Goal: Task Accomplishment & Management: Complete application form

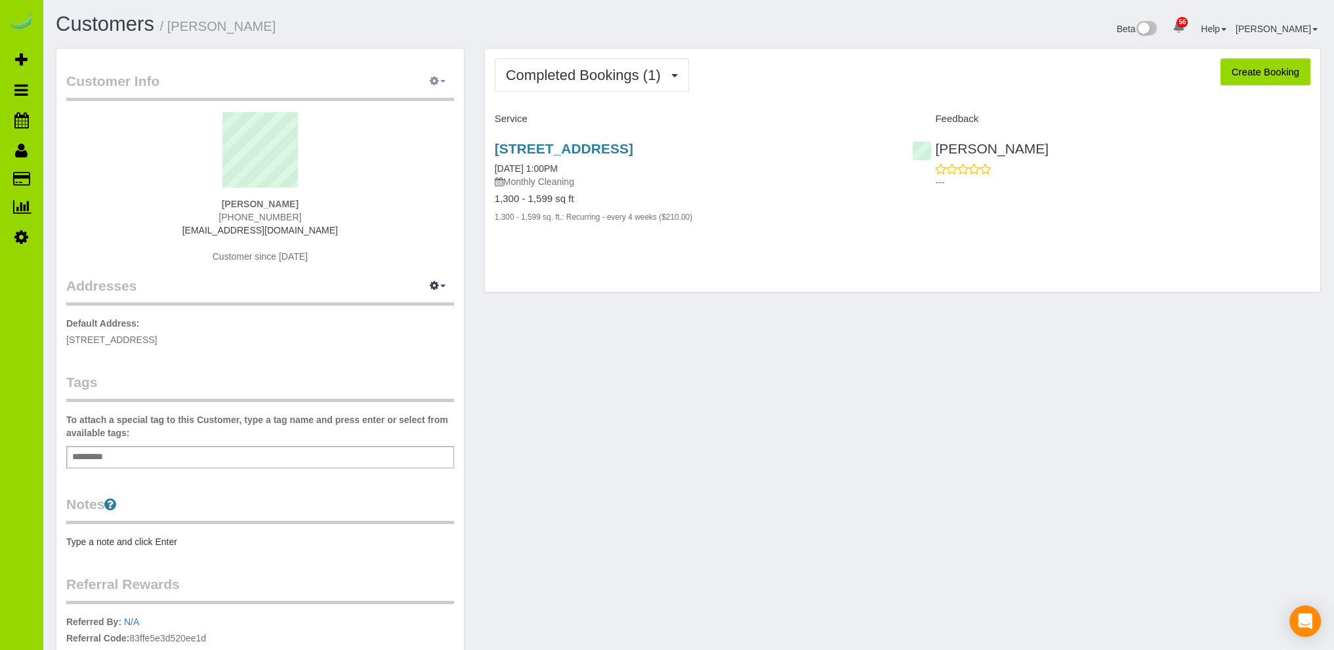
click at [439, 80] on button "button" at bounding box center [437, 82] width 33 height 20
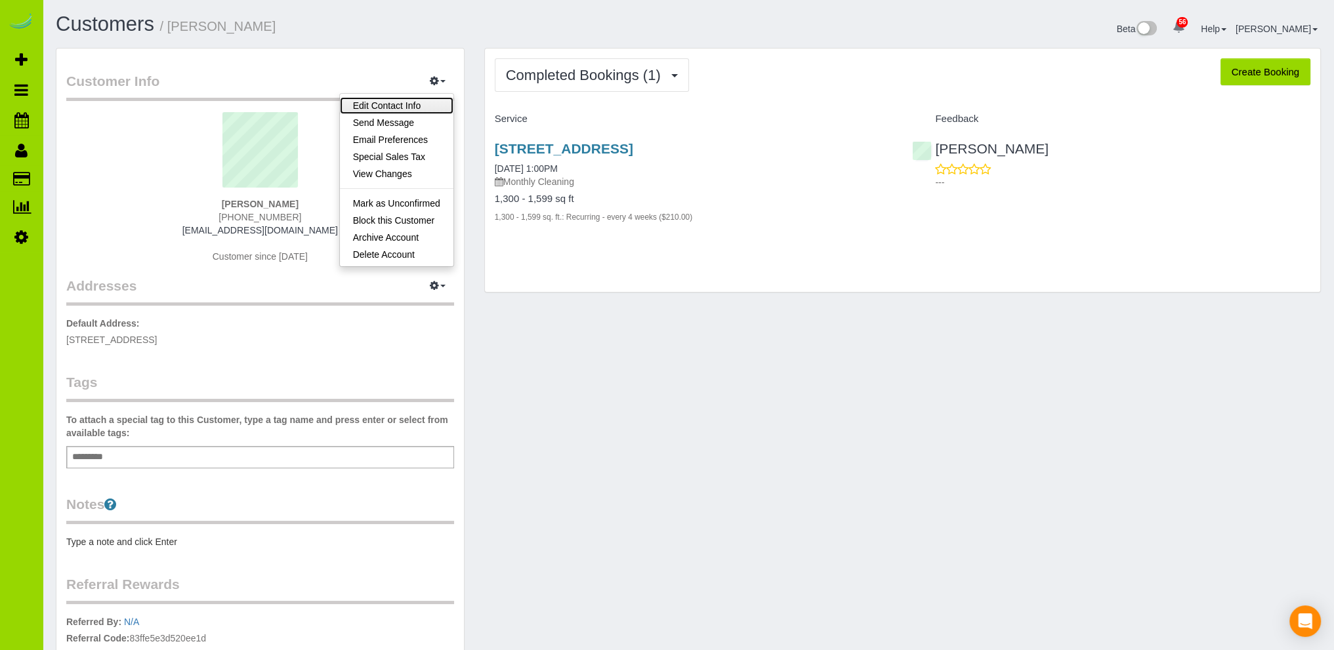
click at [400, 100] on link "Edit Contact Info" at bounding box center [397, 105] width 114 height 17
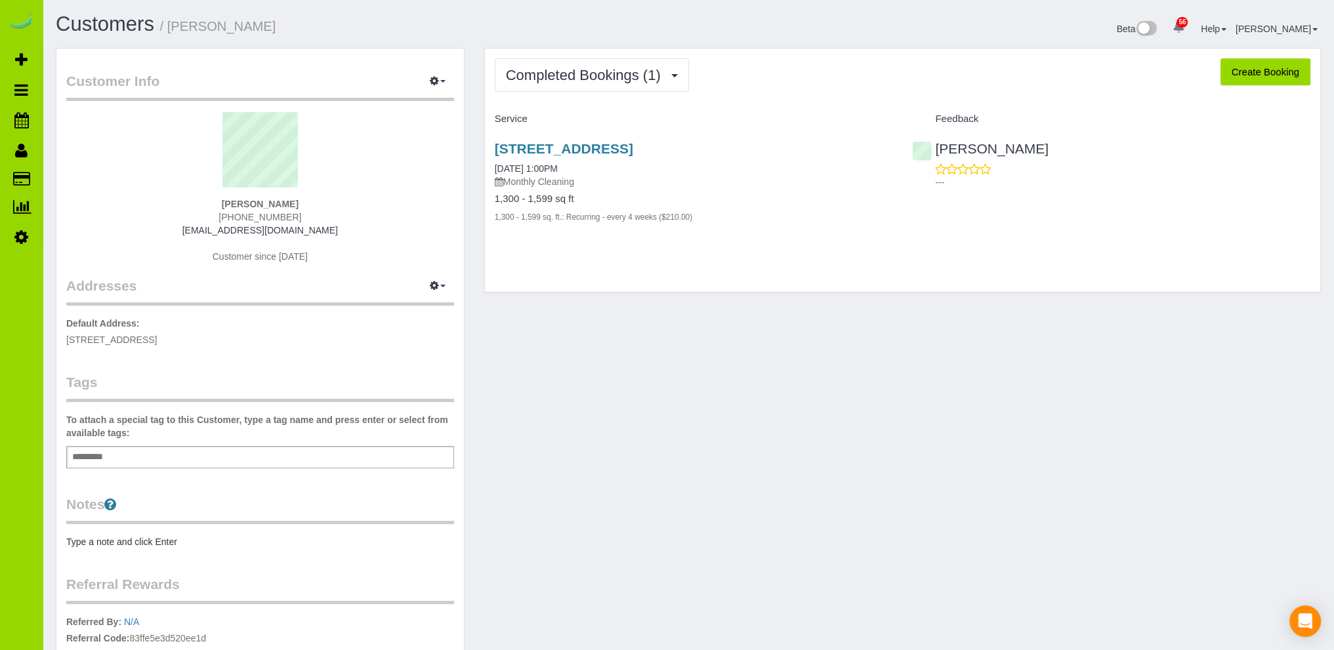
select select "CO"
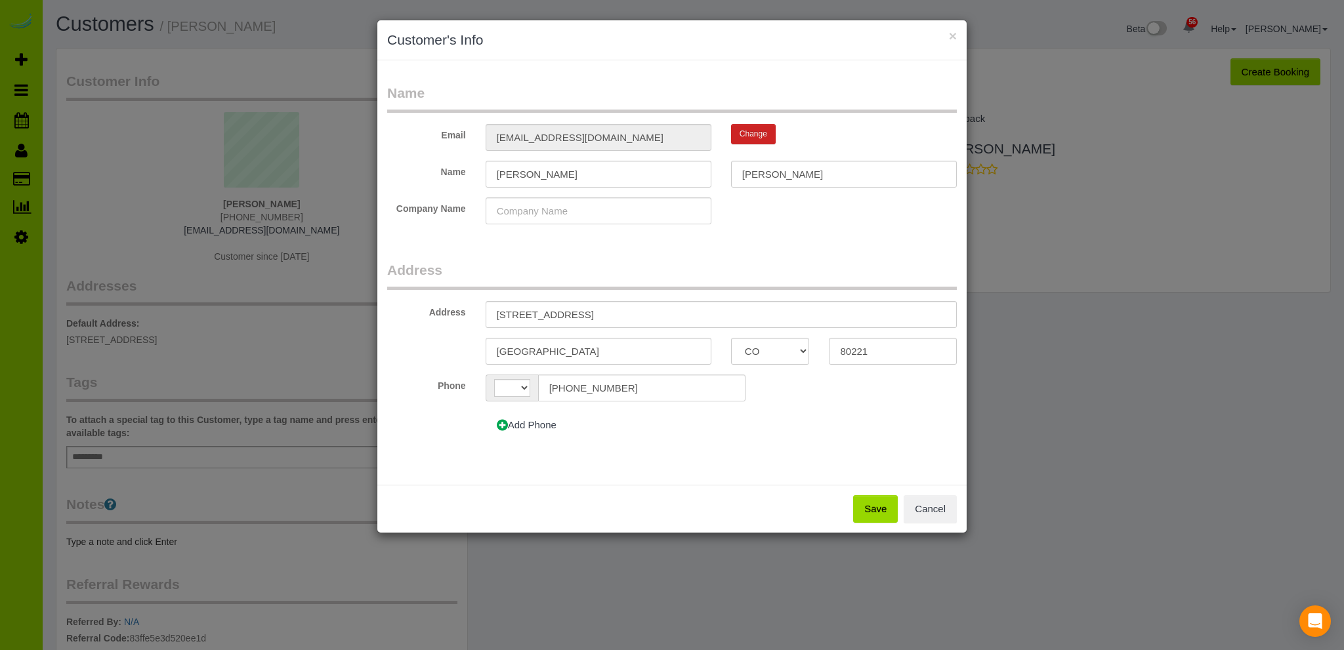
select select "string:[GEOGRAPHIC_DATA]"
click at [544, 175] on input "Taylor" at bounding box center [599, 174] width 226 height 27
type input "Taylor & Alex"
click at [881, 511] on button "Save" at bounding box center [875, 509] width 45 height 28
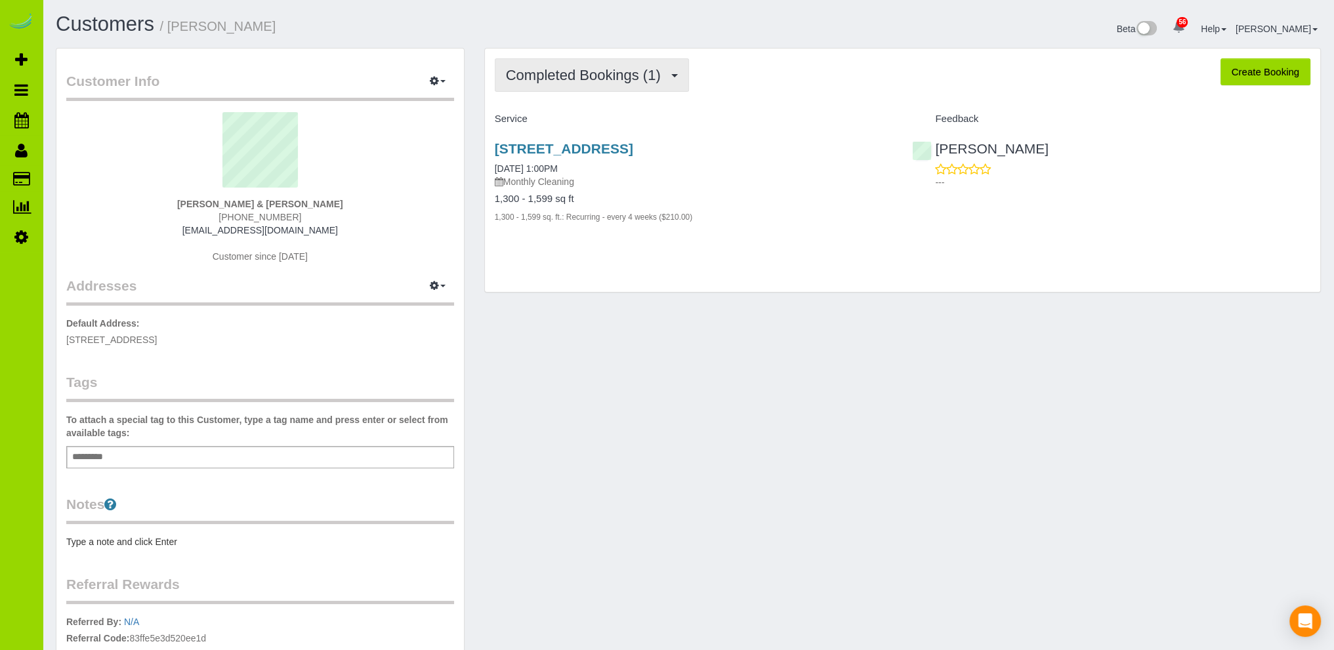
click at [593, 68] on span "Completed Bookings (1)" at bounding box center [586, 75] width 161 height 16
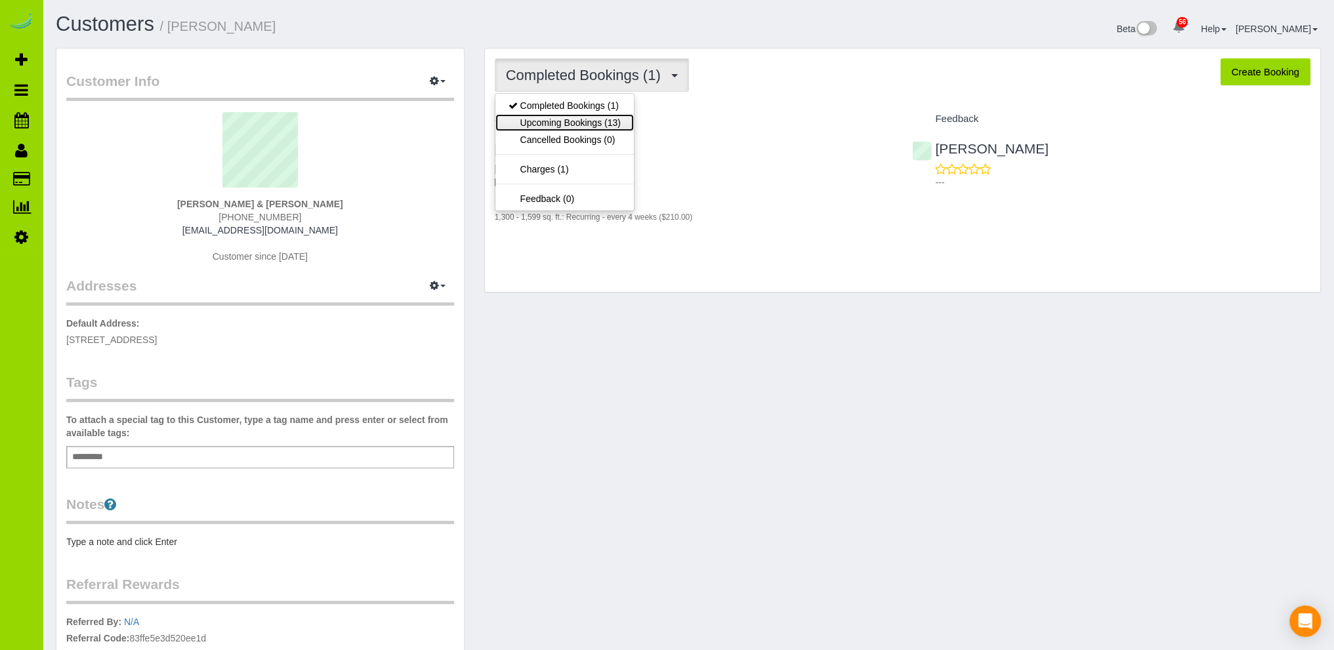
click at [560, 122] on link "Upcoming Bookings (13)" at bounding box center [564, 122] width 138 height 17
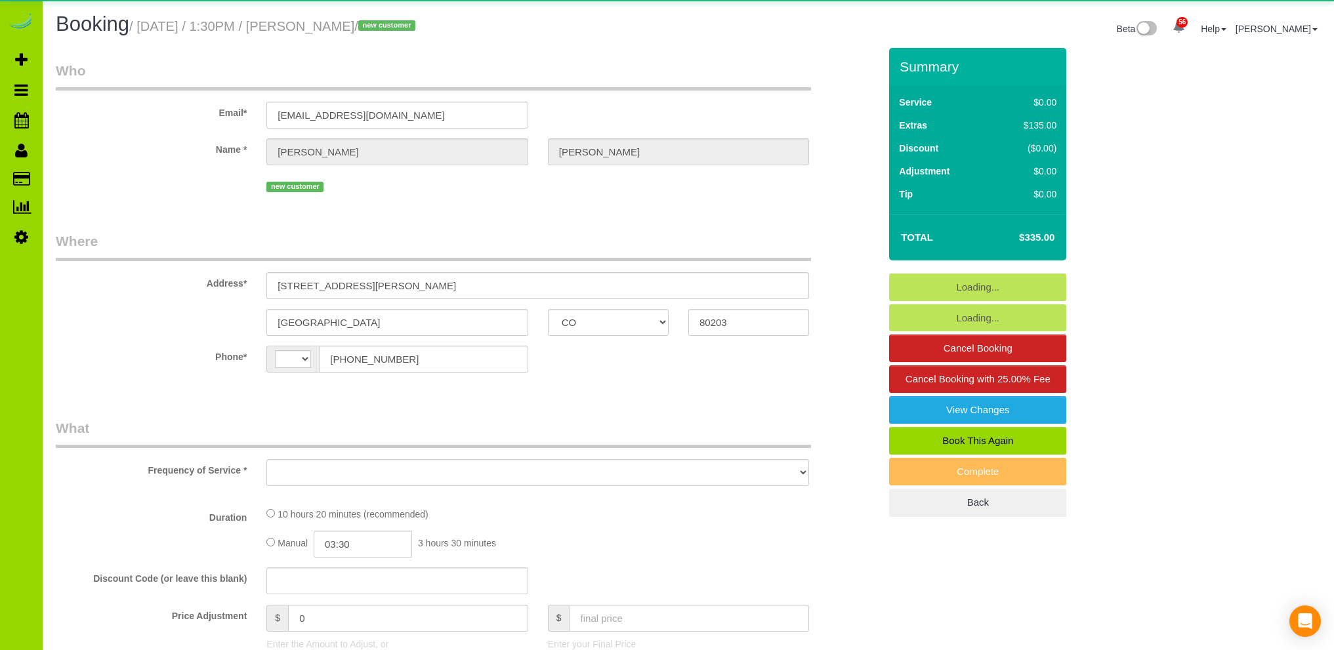
select select "CO"
select select "string:[GEOGRAPHIC_DATA]"
select select "object:830"
select select "string:fspay-5a7c2dd7-c8fb-4006-945a-4aa9b2160db8"
select select "spot1"
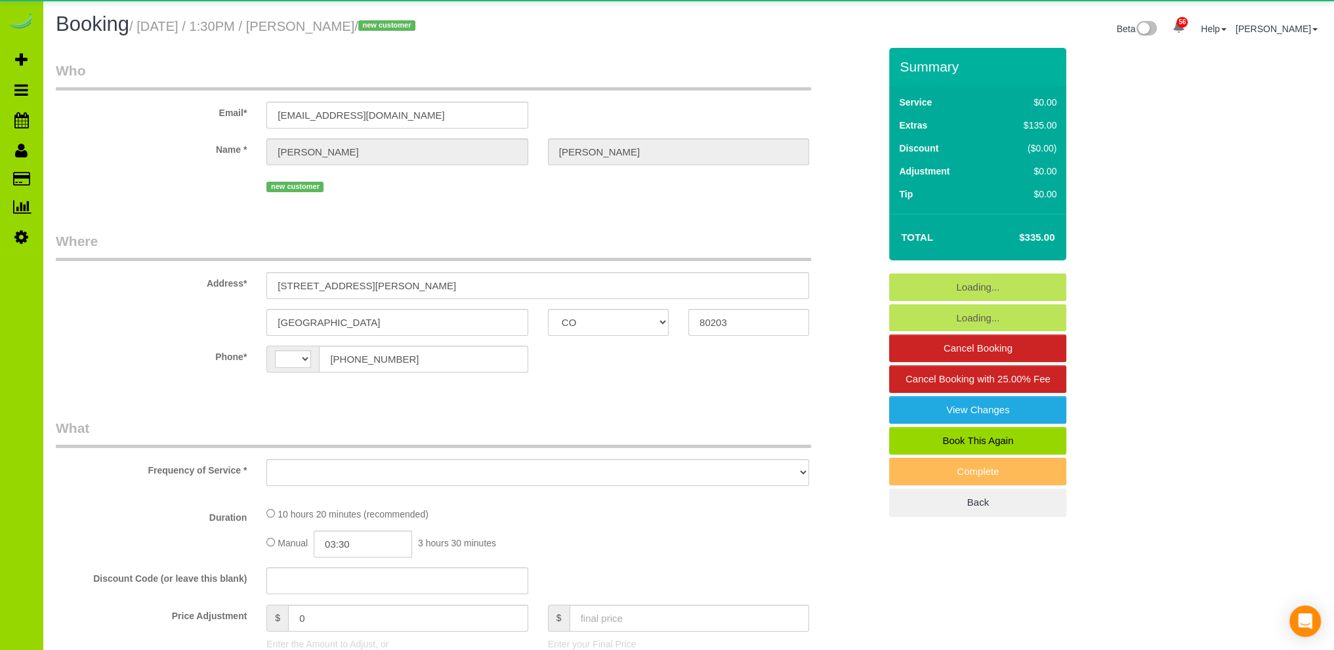
select select "number:3"
select select "number:11"
select select "object:1162"
select select "spot6"
select select "2"
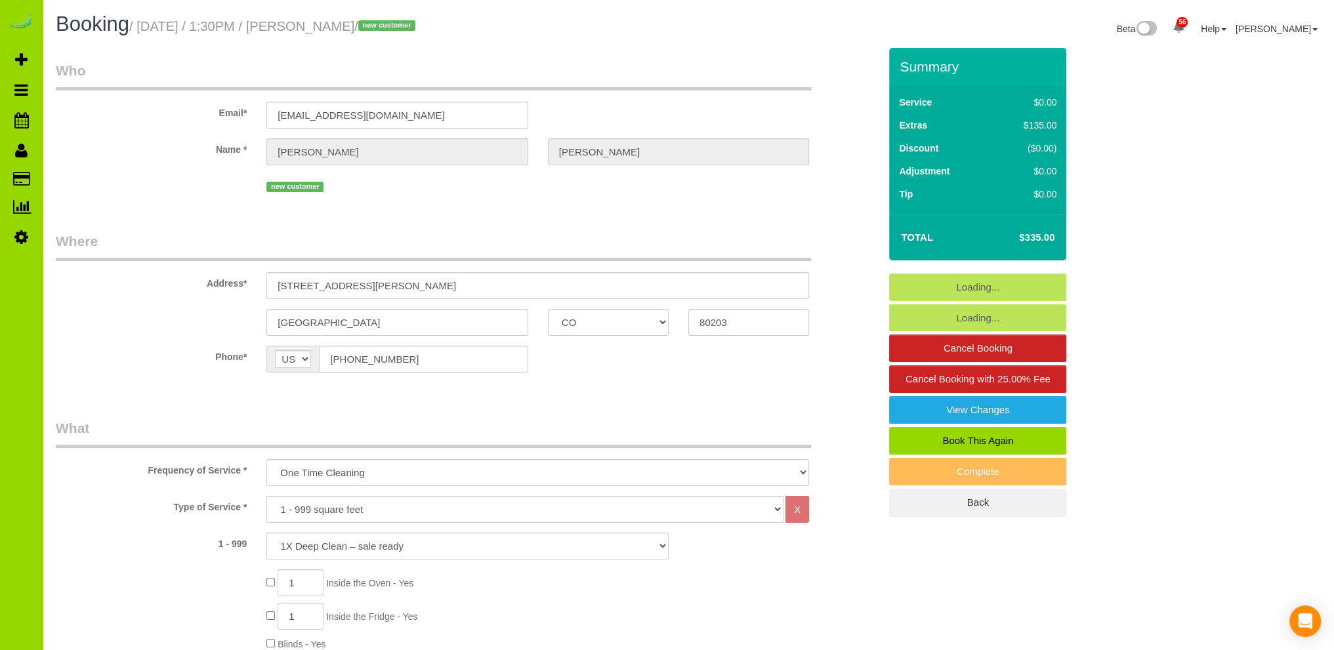
select select "2"
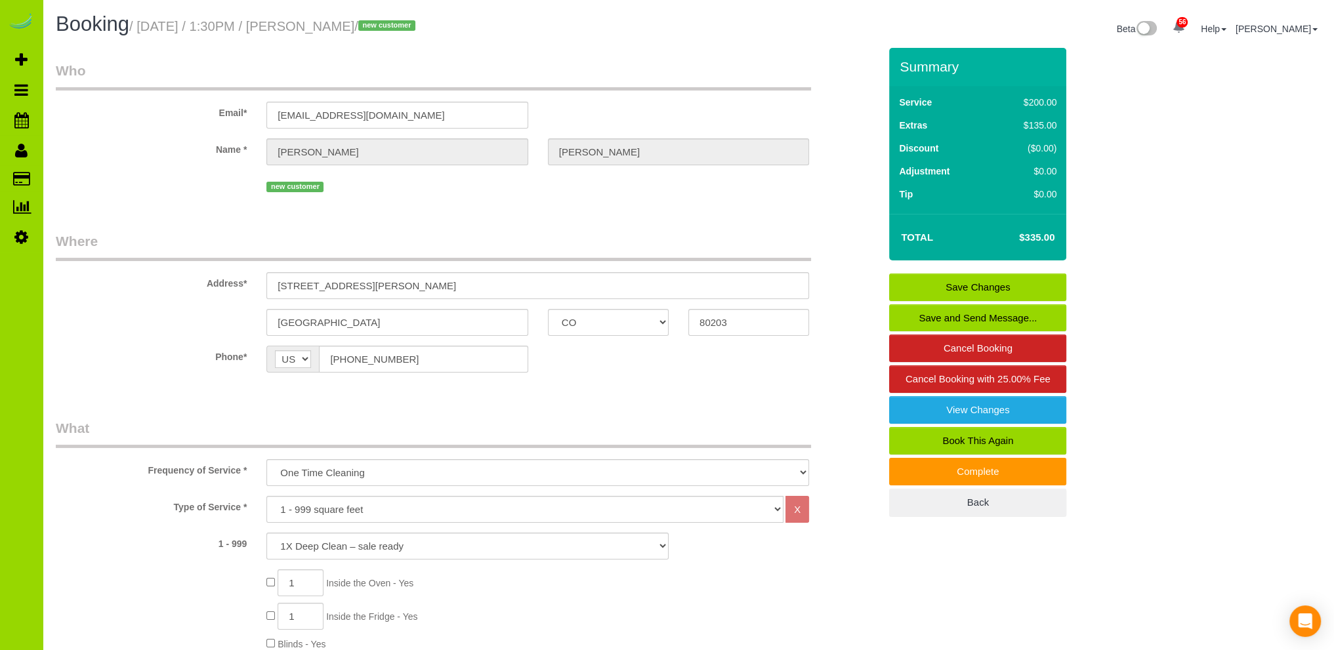
click at [971, 434] on link "Book This Again" at bounding box center [977, 441] width 177 height 28
select select "CO"
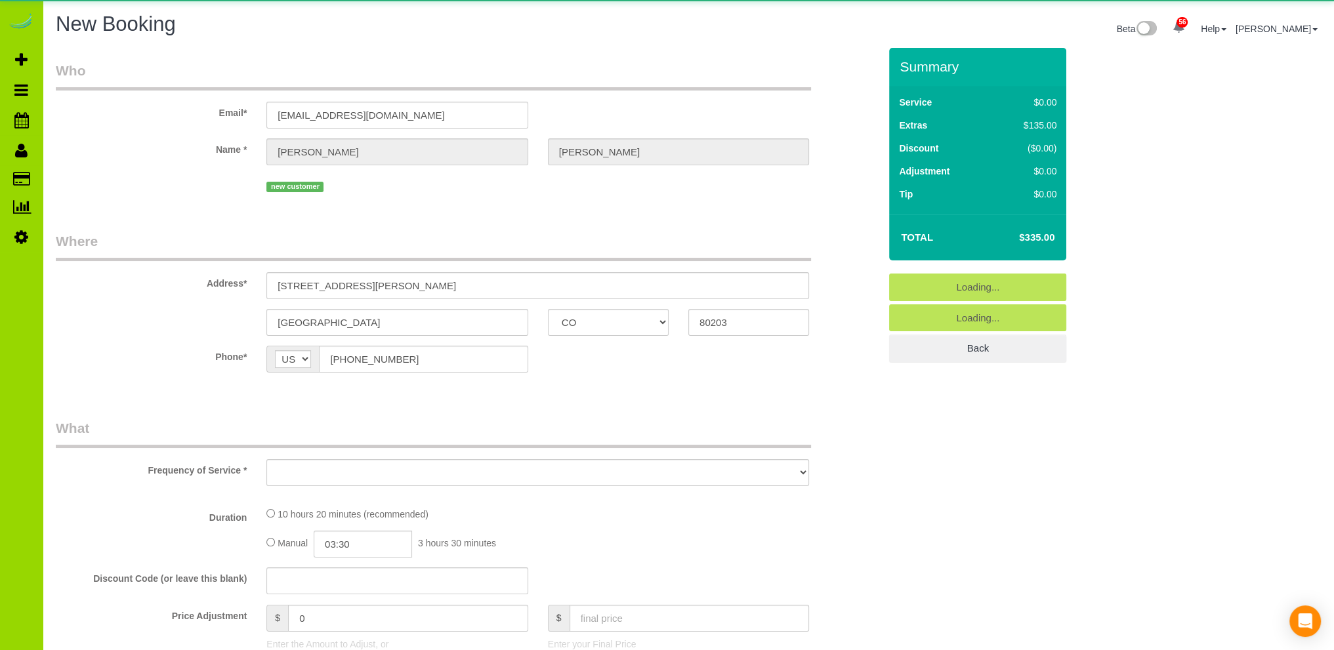
select select "object:2004"
select select "string:fspay-5a7c2dd7-c8fb-4006-945a-4aa9b2160db8"
select select "2"
select select "number:3"
select select "number:11"
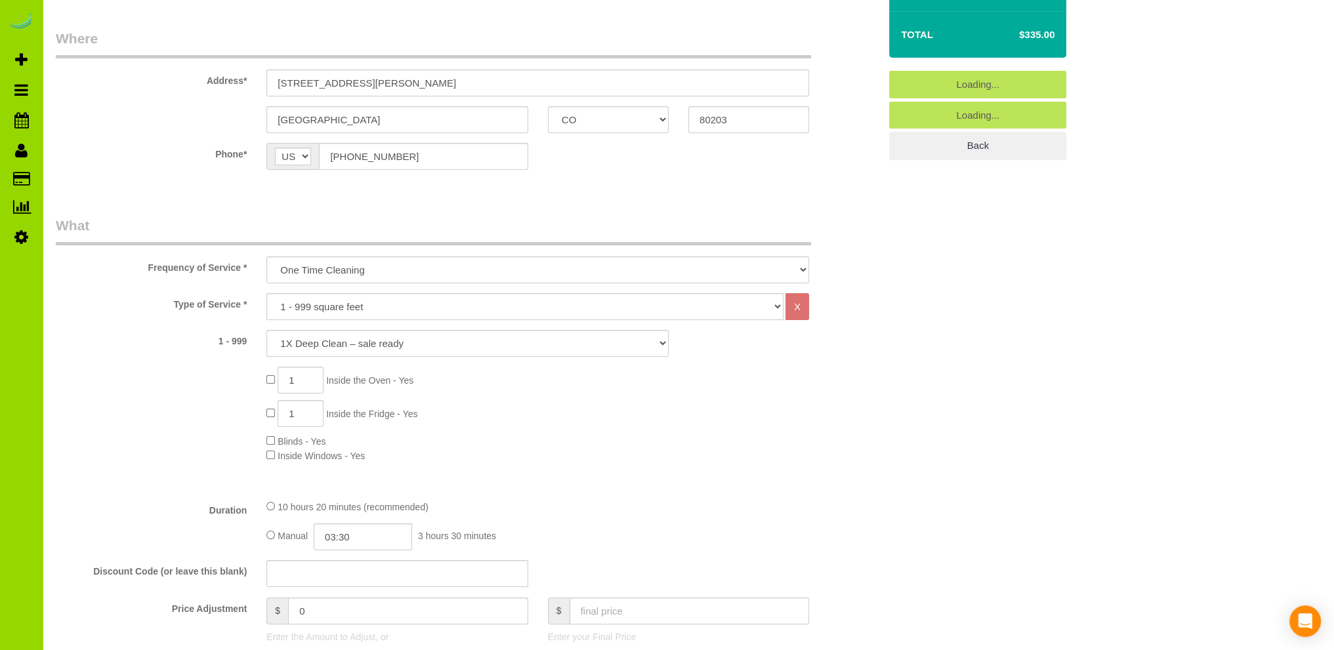
select select "2"
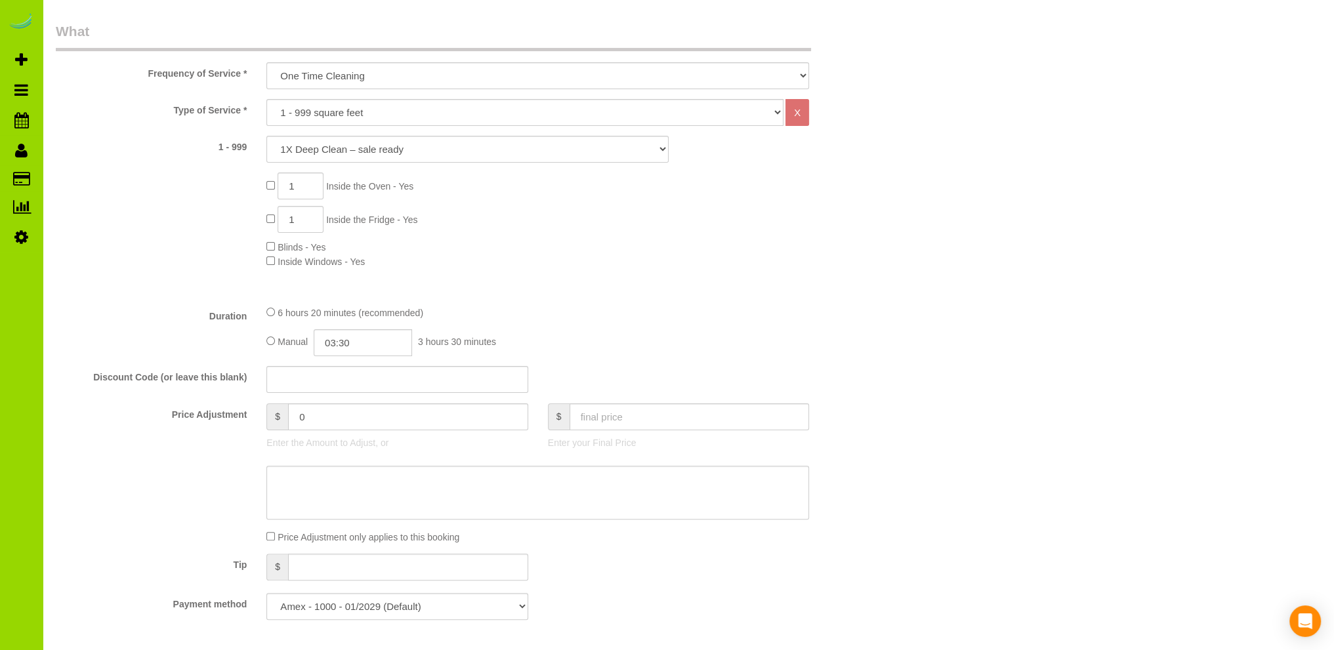
scroll to position [394, 0]
type input "0"
click at [358, 349] on input "03:30" at bounding box center [363, 346] width 98 height 27
type input "01:00"
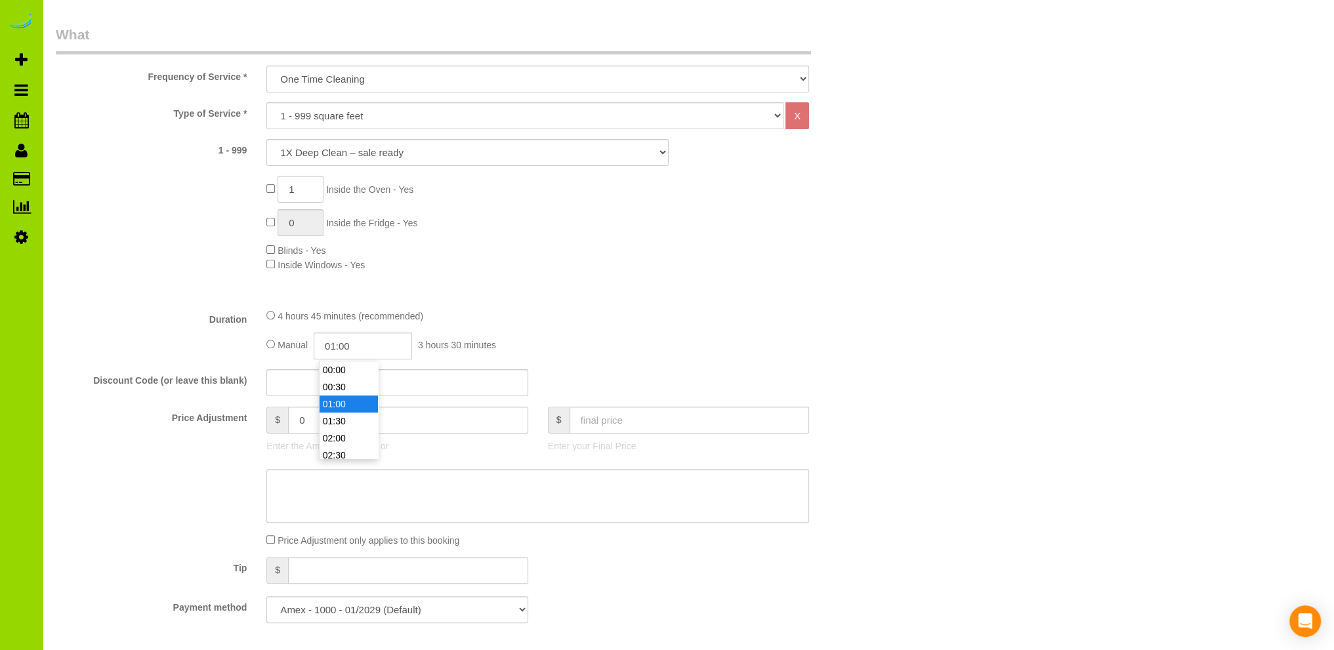
click at [340, 404] on li "01:00" at bounding box center [349, 404] width 58 height 17
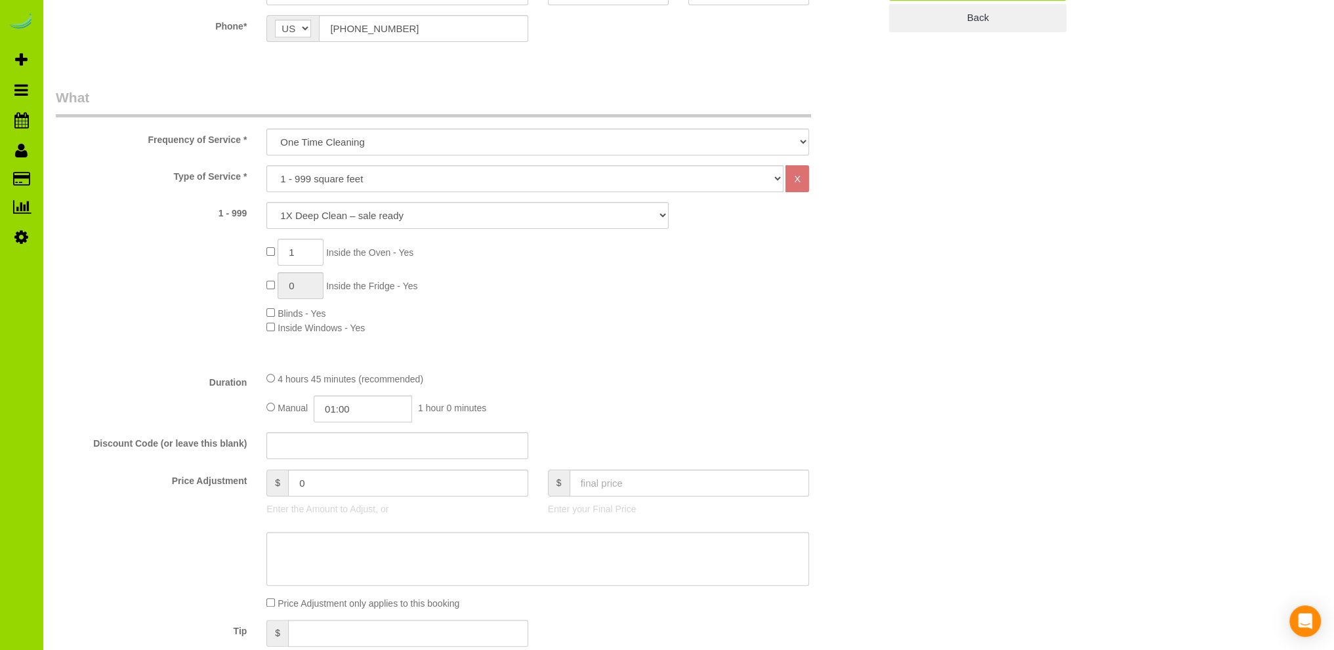
scroll to position [394, 0]
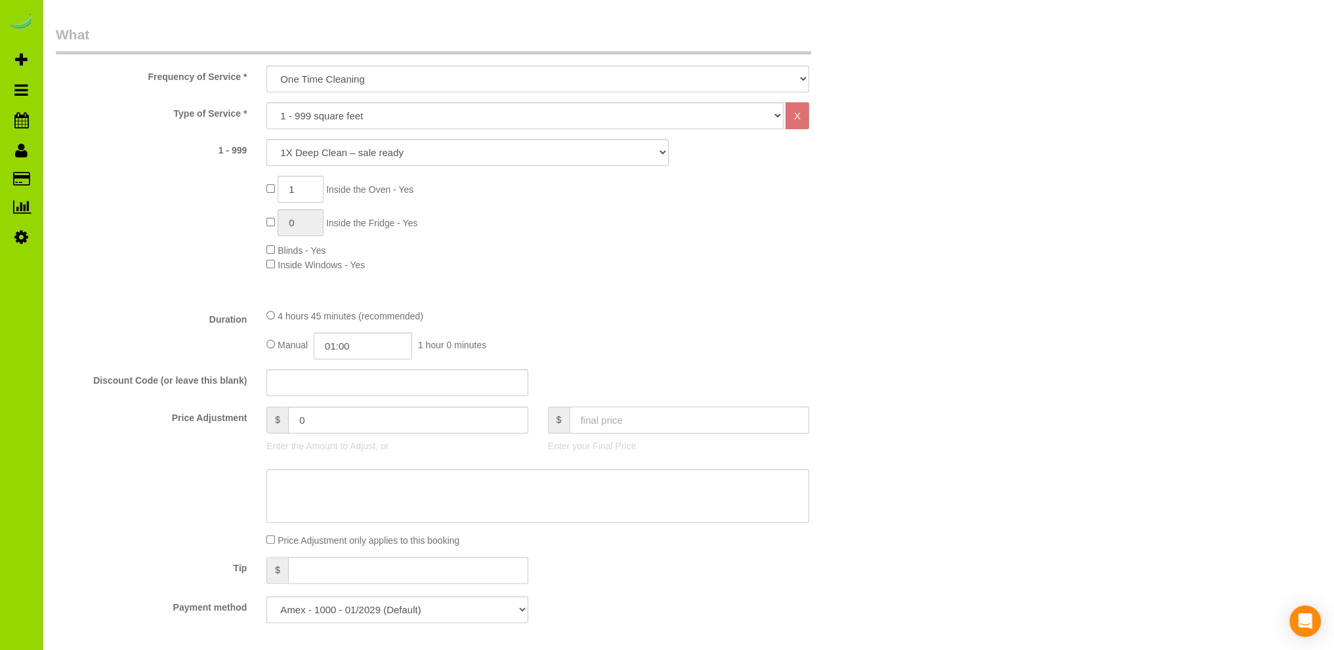
click at [631, 419] on input "text" at bounding box center [689, 420] width 240 height 27
type input "0"
click at [692, 319] on div "4 hours 45 minutes (recommended)" at bounding box center [537, 315] width 543 height 14
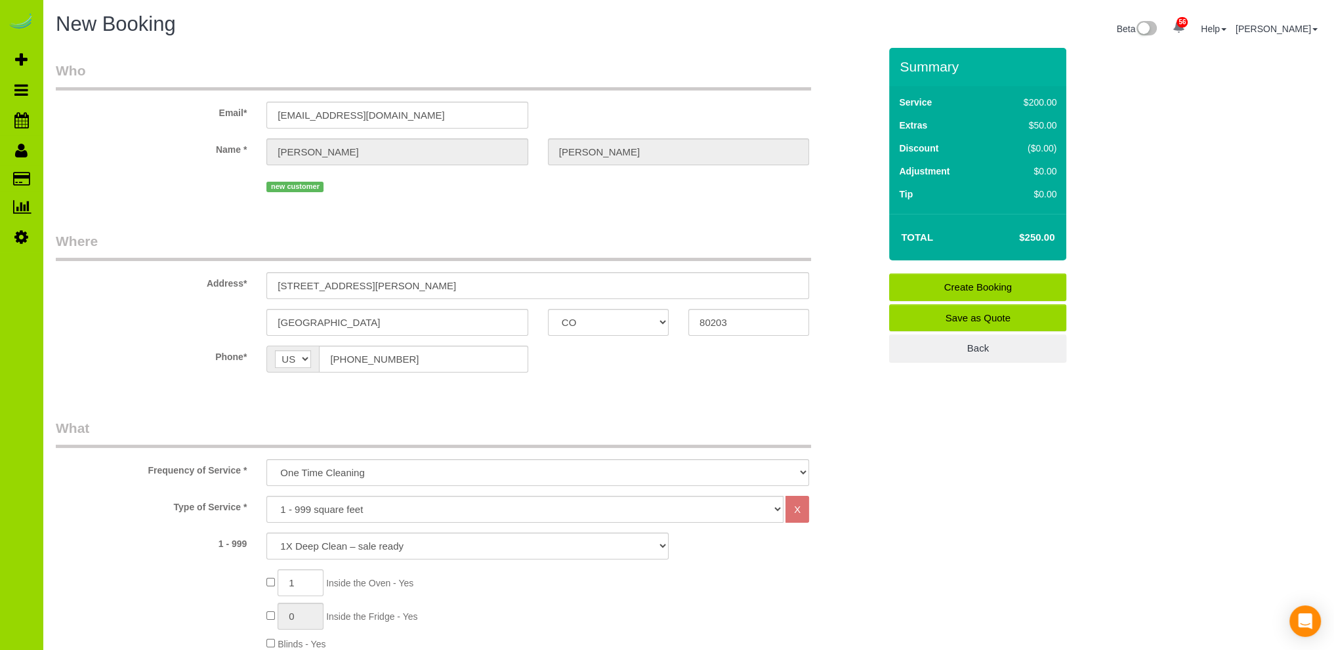
type input "-250"
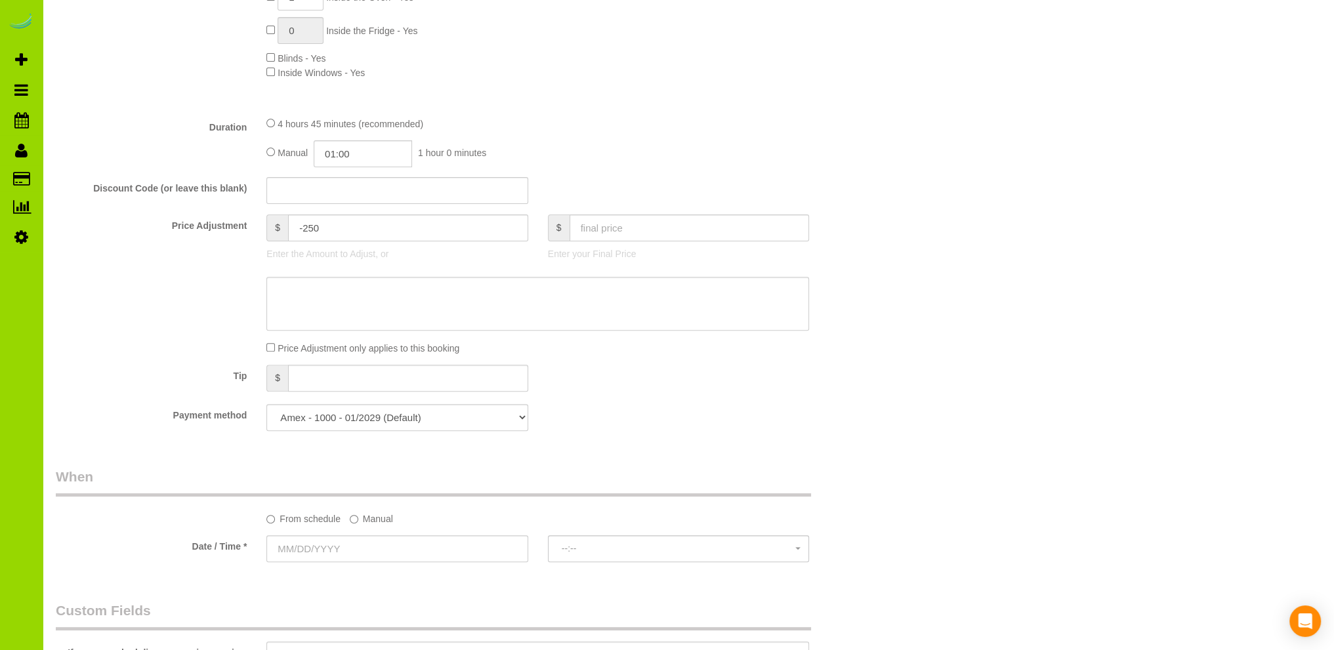
scroll to position [656, 0]
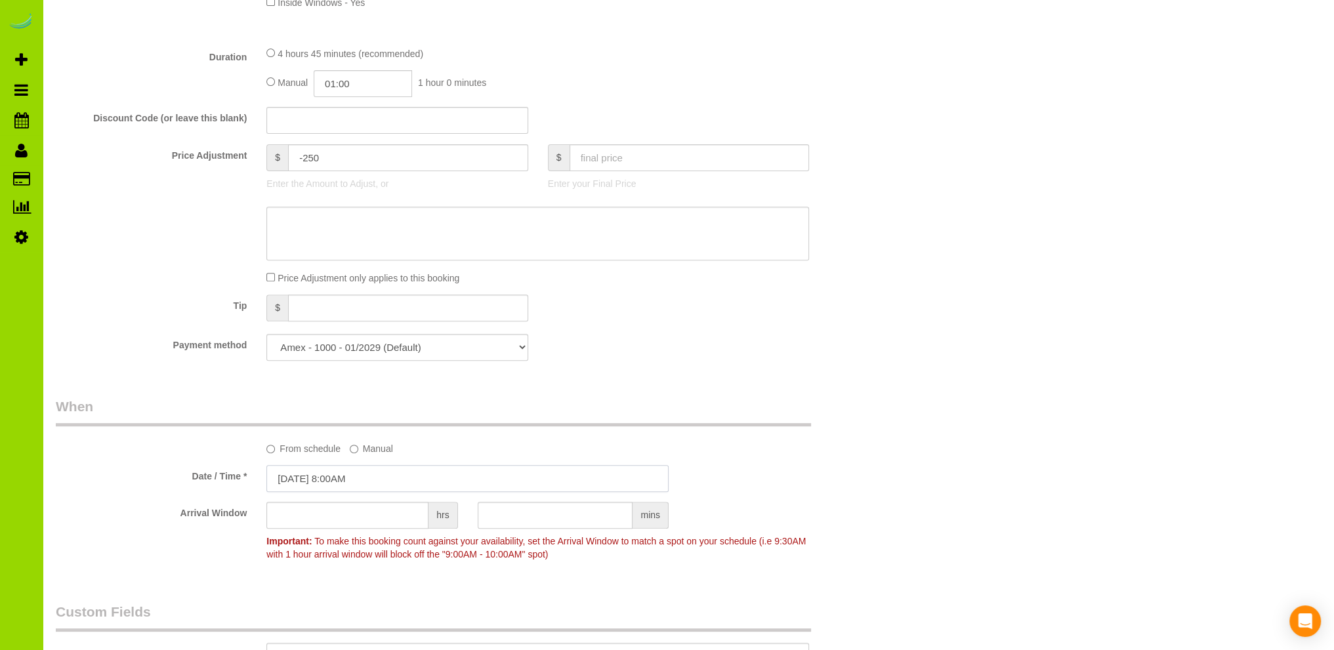
click at [325, 480] on input "[DATE] 8:00AM" at bounding box center [467, 478] width 402 height 27
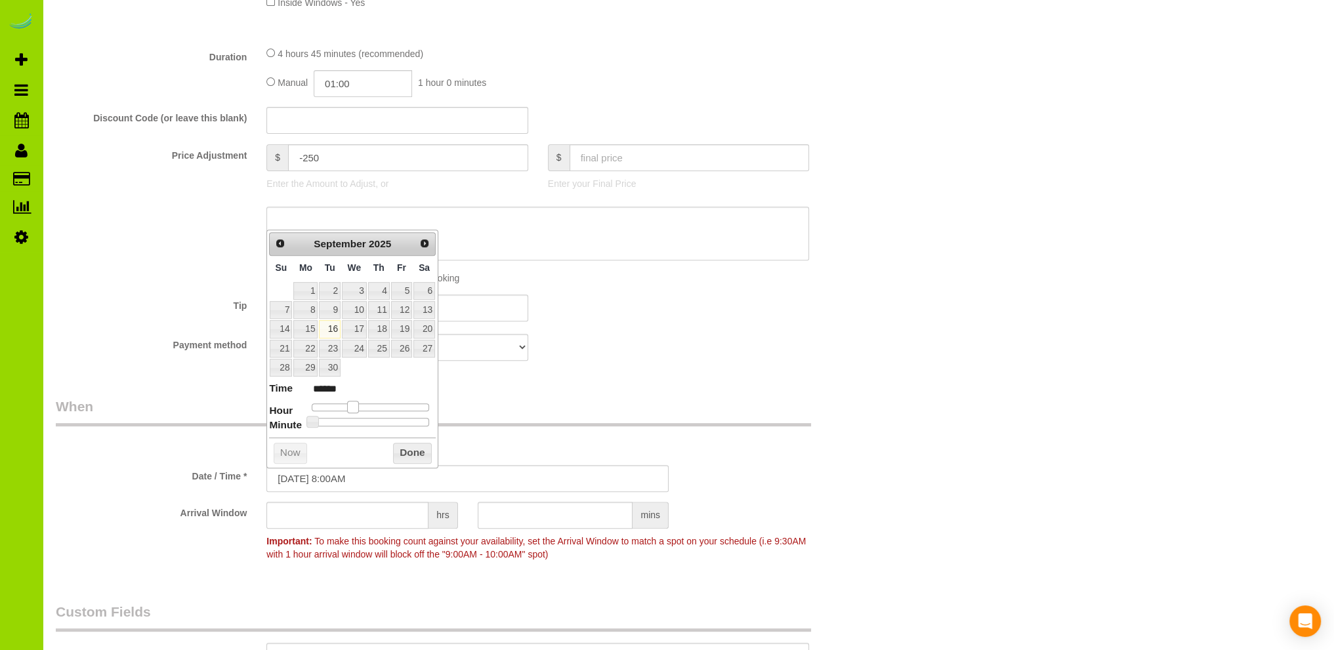
type input "[DATE] 9:00AM"
type input "******"
type input "[DATE] 10:00AM"
type input "*******"
drag, startPoint x: 352, startPoint y: 407, endPoint x: 363, endPoint y: 407, distance: 10.5
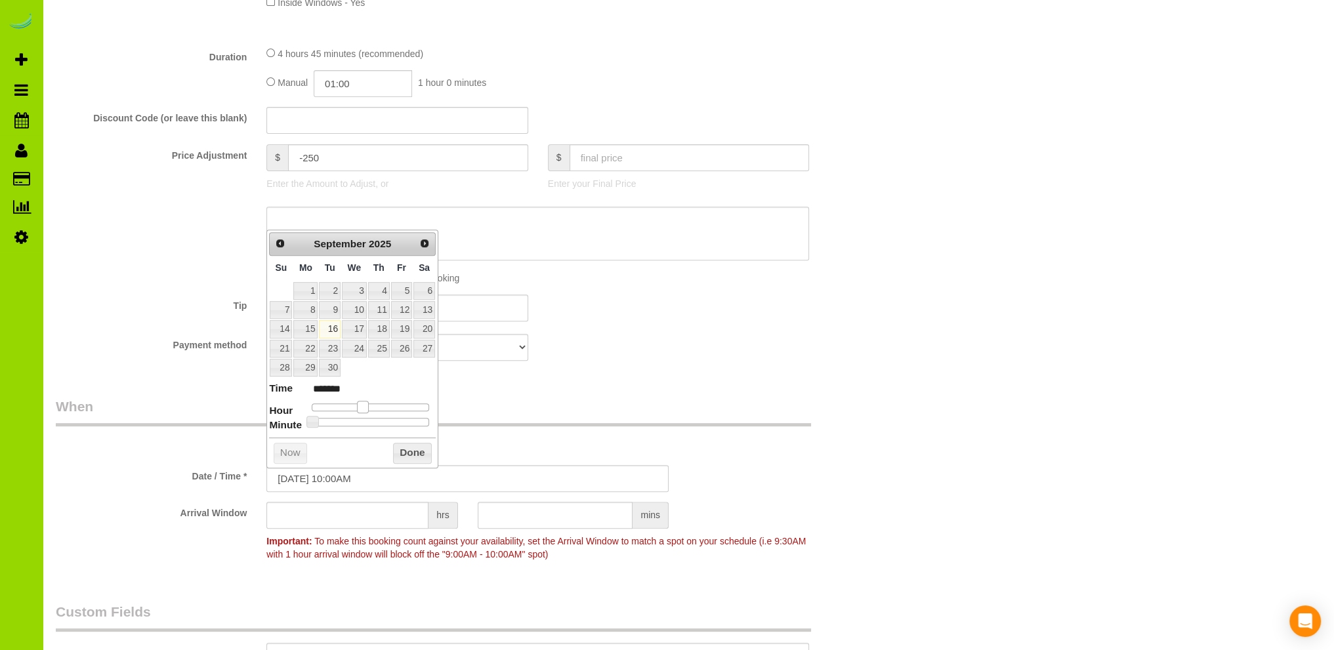
click at [363, 407] on span at bounding box center [363, 407] width 12 height 12
click at [409, 453] on button "Done" at bounding box center [412, 453] width 39 height 21
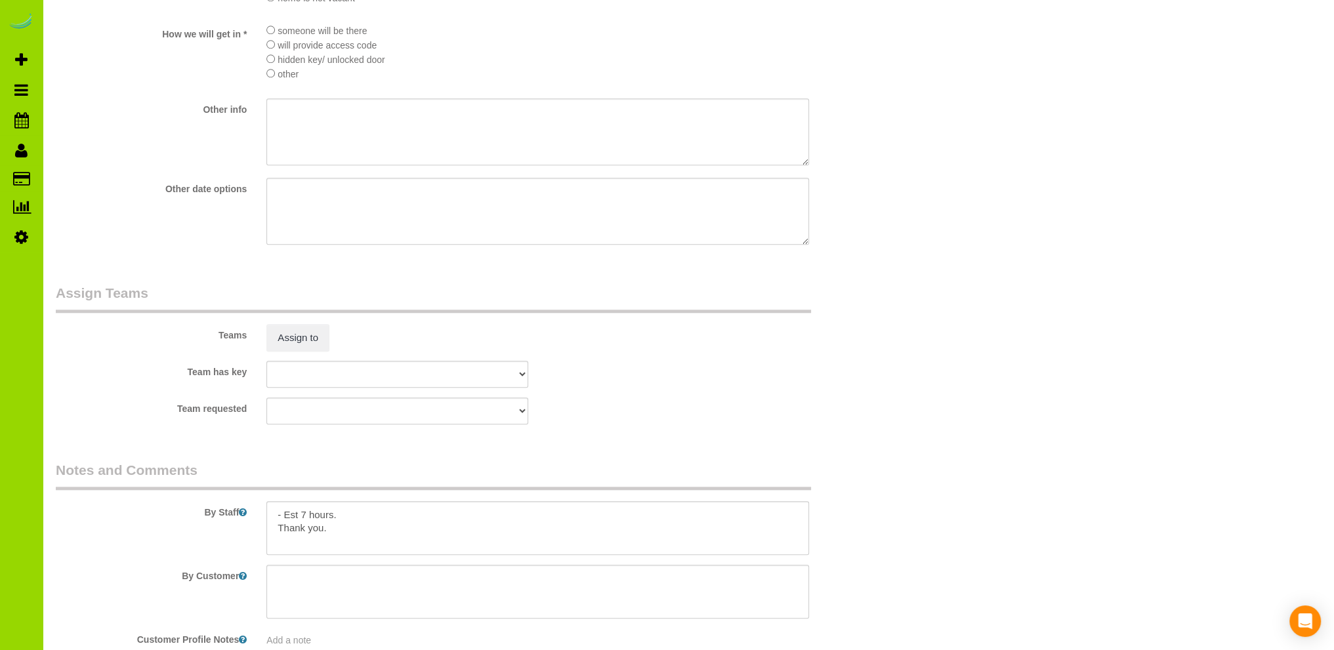
scroll to position [1757, 0]
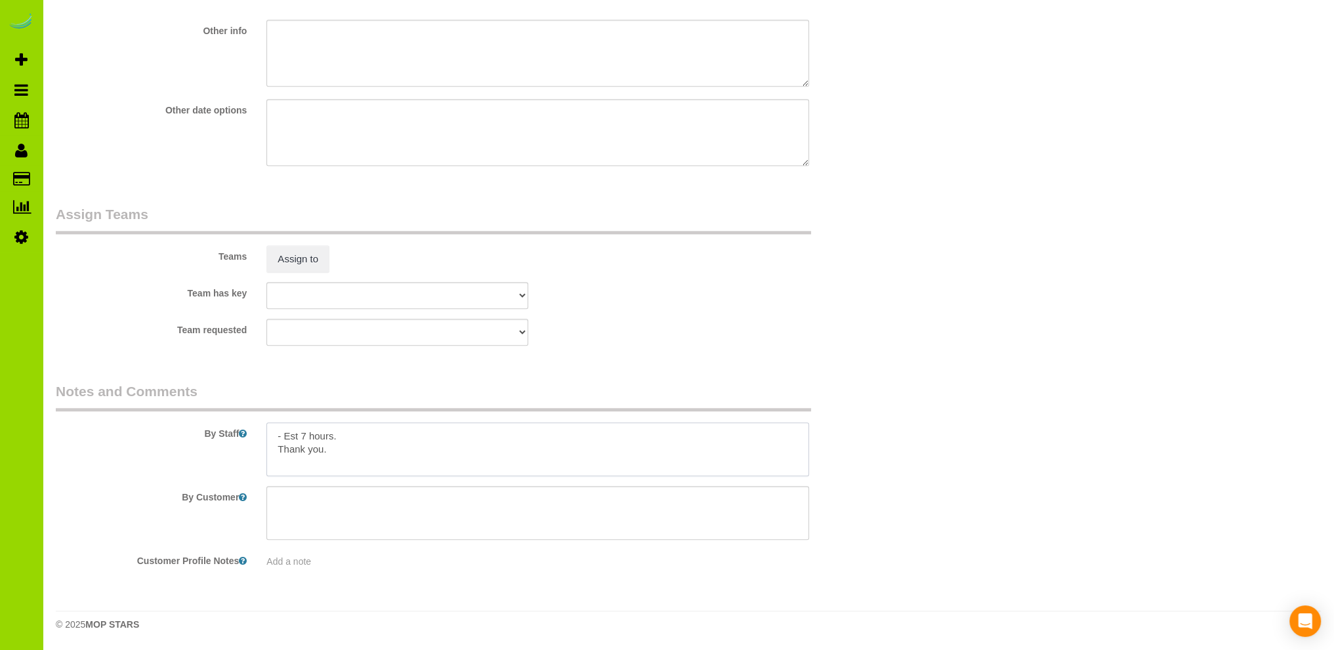
drag, startPoint x: 380, startPoint y: 435, endPoint x: 249, endPoint y: 430, distance: 131.3
click at [250, 430] on div "By Staff" at bounding box center [467, 429] width 843 height 94
click at [304, 440] on textarea at bounding box center [537, 450] width 543 height 54
click at [299, 451] on textarea at bounding box center [537, 450] width 543 height 54
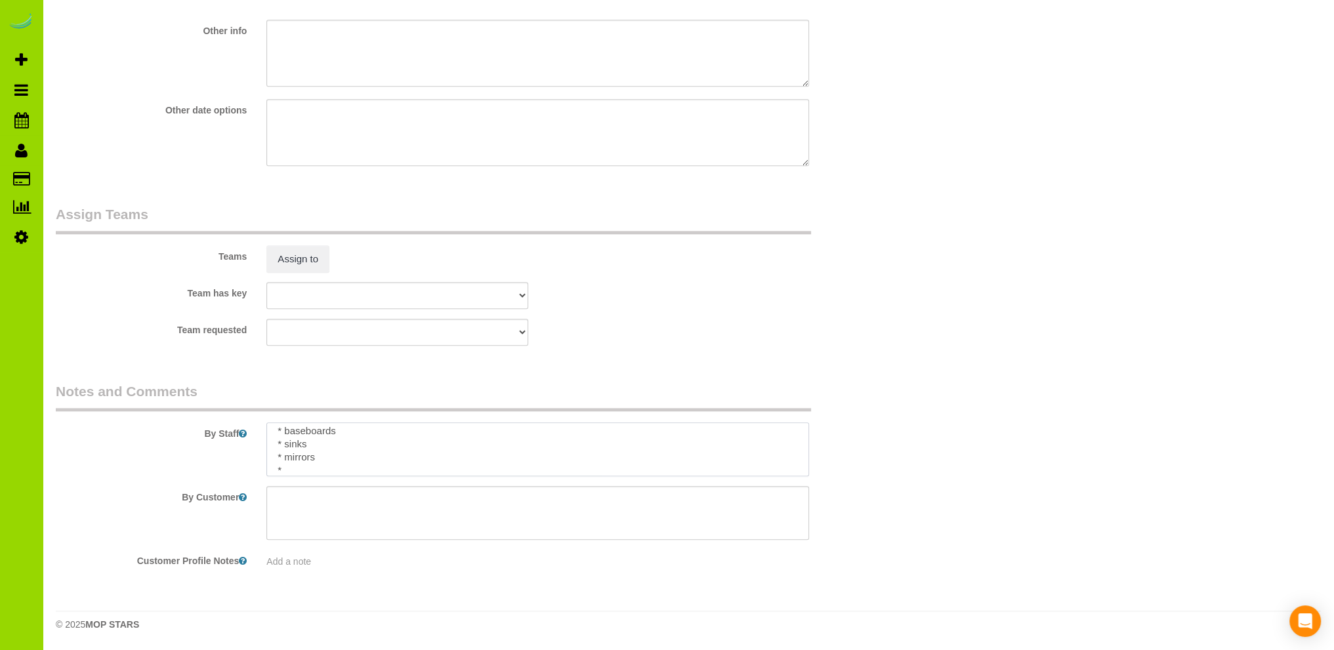
click at [305, 462] on textarea at bounding box center [537, 450] width 543 height 54
click at [304, 465] on textarea at bounding box center [537, 450] width 543 height 54
click at [289, 467] on textarea at bounding box center [537, 450] width 543 height 54
click at [342, 471] on textarea at bounding box center [537, 450] width 543 height 54
click at [501, 466] on textarea at bounding box center [537, 450] width 543 height 54
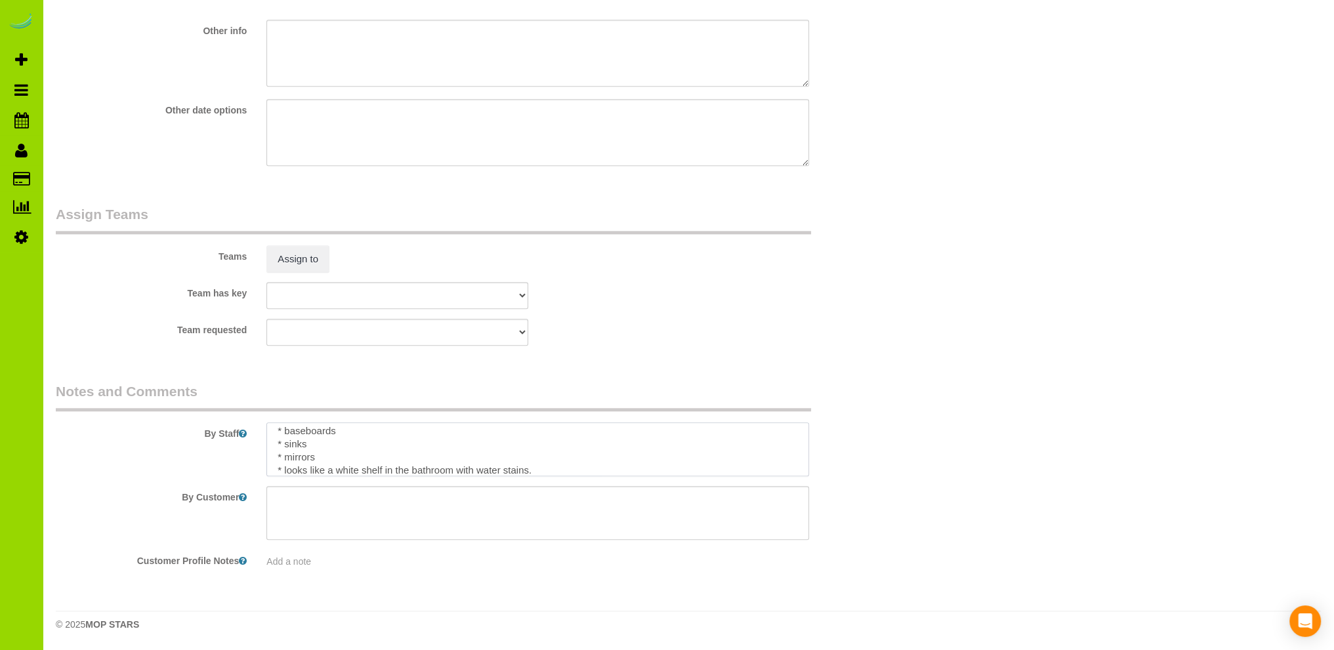
click at [535, 469] on textarea at bounding box center [537, 450] width 543 height 54
click at [339, 459] on textarea at bounding box center [537, 450] width 543 height 54
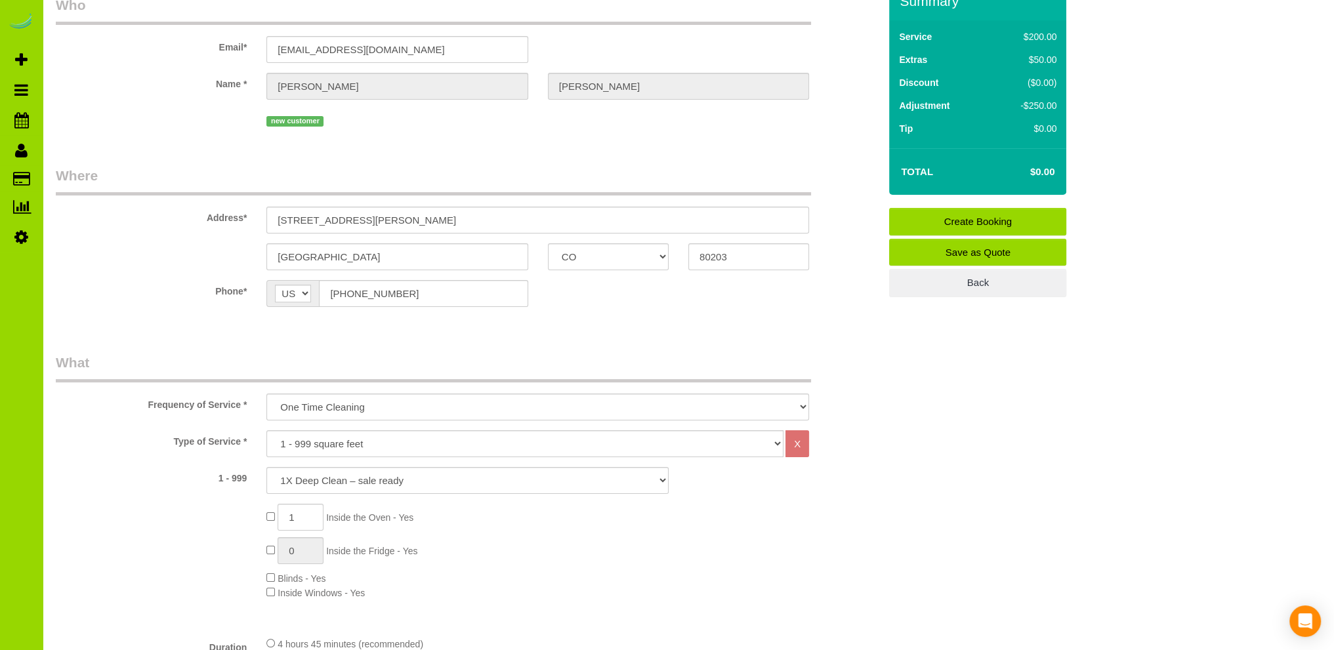
scroll to position [0, 0]
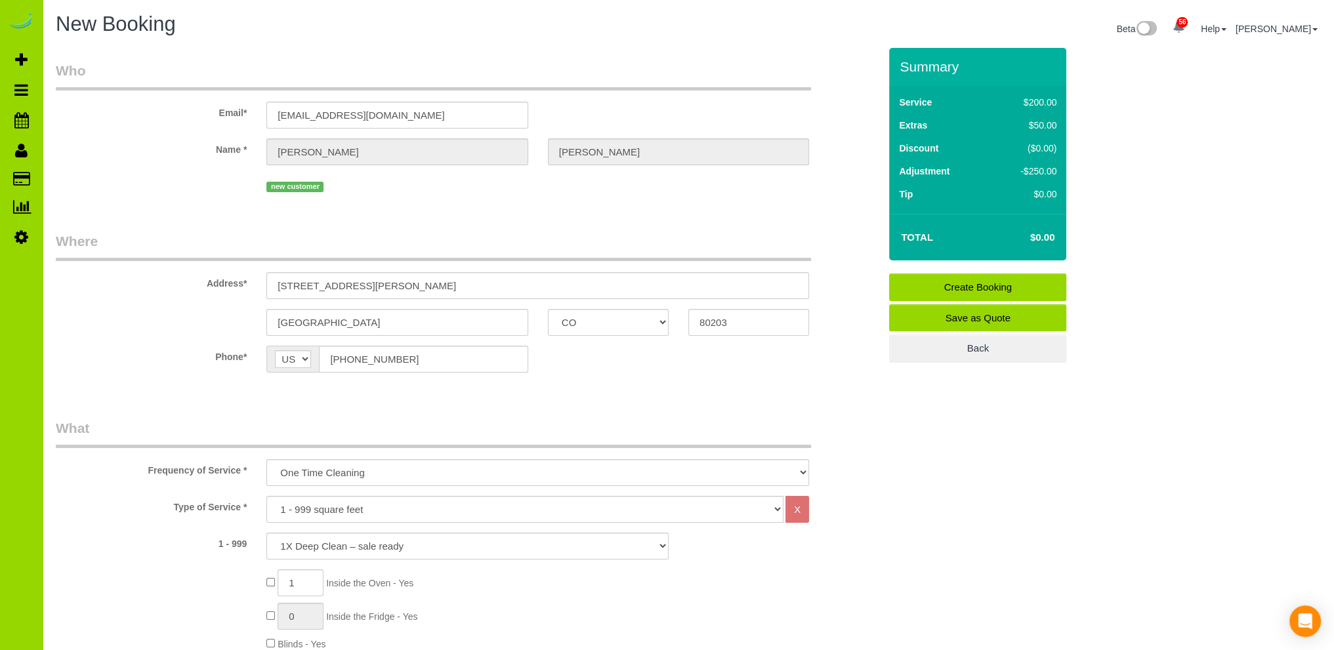
type textarea "Going back to get missed areas. * baseboards * sinks * mirrors * looks like a w…"
click at [963, 281] on link "Create Booking" at bounding box center [977, 288] width 177 height 28
